Goal: Use online tool/utility: Use online tool/utility

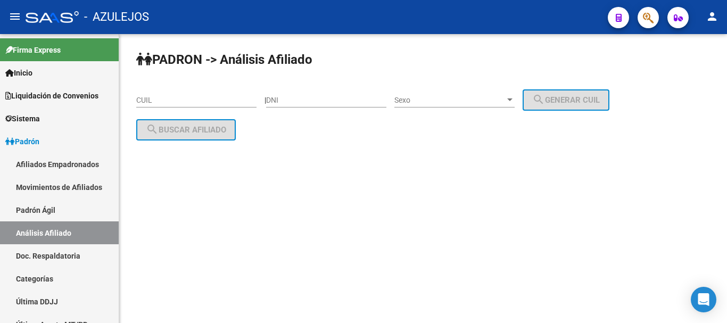
click at [424, 94] on div "Sexo Sexo" at bounding box center [454, 96] width 120 height 21
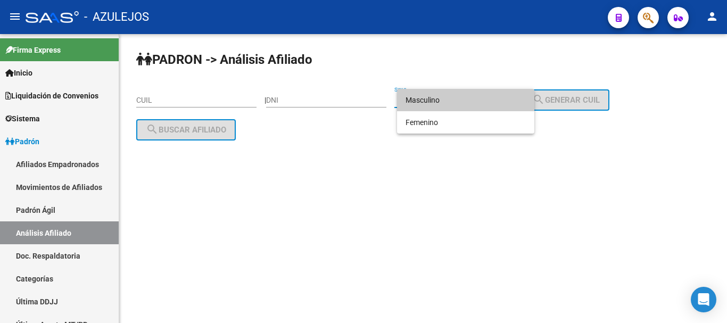
click at [343, 98] on div at bounding box center [363, 161] width 727 height 323
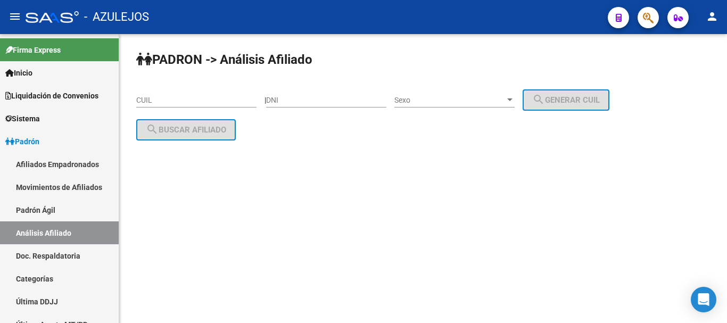
click at [422, 99] on span "Sexo" at bounding box center [449, 100] width 111 height 9
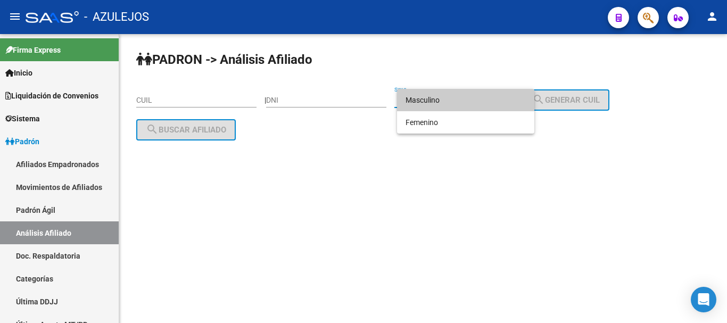
click at [325, 102] on div at bounding box center [363, 161] width 727 height 323
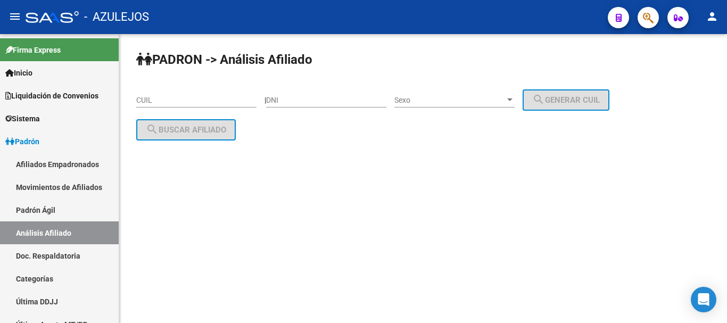
click at [325, 102] on input "DNI" at bounding box center [326, 100] width 120 height 9
type input "40585760"
click at [437, 94] on div "Sexo Sexo" at bounding box center [454, 96] width 120 height 21
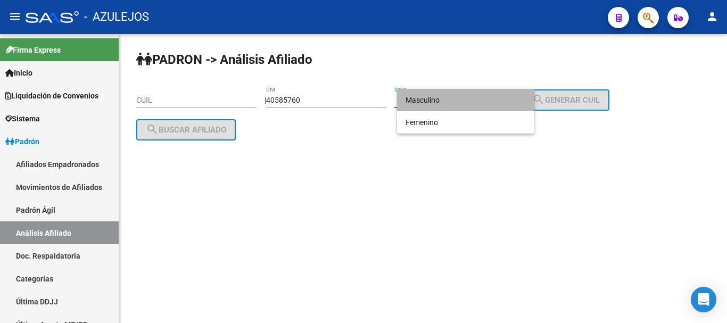
drag, startPoint x: 428, startPoint y: 98, endPoint x: 583, endPoint y: 72, distance: 157.0
click at [428, 98] on span "Masculino" at bounding box center [465, 100] width 120 height 22
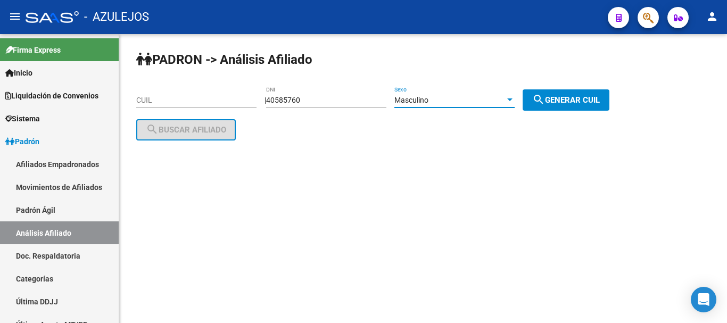
click at [600, 98] on span "search Generar CUIL" at bounding box center [566, 100] width 68 height 10
type input "20-40585760-0"
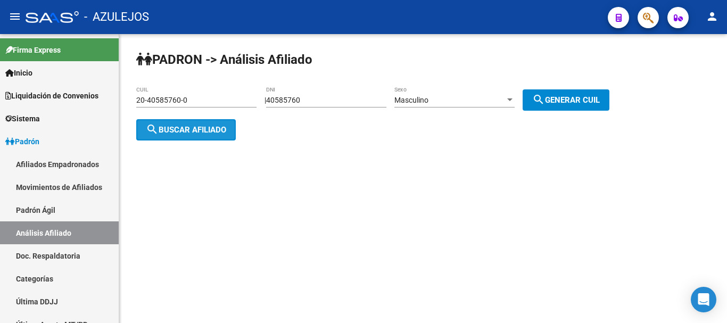
click at [207, 123] on button "search Buscar afiliado" at bounding box center [185, 129] width 99 height 21
